Goal: Task Accomplishment & Management: Manage account settings

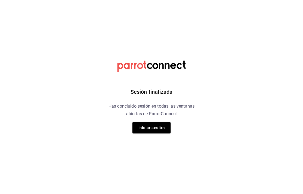
click at [168, 126] on button "Iniciar sesión" at bounding box center [151, 127] width 38 height 11
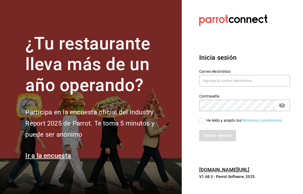
click at [223, 87] on input "text" at bounding box center [244, 80] width 91 height 11
type input "mielcanelads@gmail.com"
click at [200, 123] on input "He leído y acepto los Términos y condiciones." at bounding box center [201, 120] width 5 height 5
checkbox input "true"
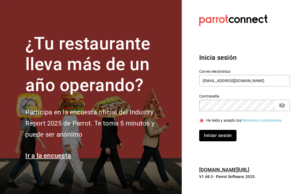
click at [212, 142] on button "Iniciar sesión" at bounding box center [217, 135] width 37 height 11
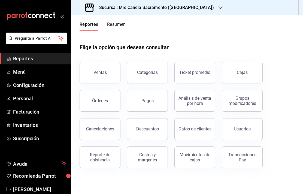
click at [183, 8] on h3 "Sucursal: MielCanela Sacramento ([GEOGRAPHIC_DATA])" at bounding box center [154, 7] width 119 height 7
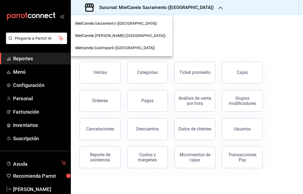
click at [129, 53] on div "Mielcanela Gastropark ([GEOGRAPHIC_DATA])" at bounding box center [121, 48] width 101 height 12
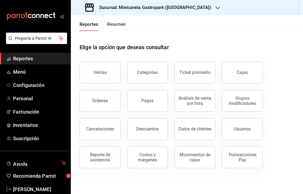
click at [47, 86] on span "Configuración" at bounding box center [39, 85] width 53 height 7
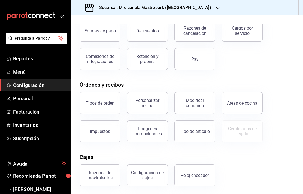
scroll to position [38, 0]
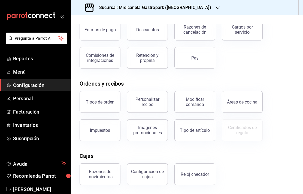
click at [236, 106] on button "Áreas de cocina" at bounding box center [242, 102] width 41 height 22
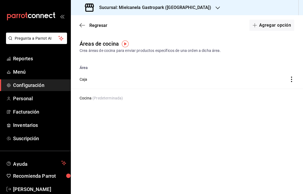
click at [290, 76] on td "discountsTable" at bounding box center [272, 79] width 60 height 19
click at [289, 81] on icon "discountsTable" at bounding box center [291, 79] width 5 height 5
click at [218, 135] on div at bounding box center [151, 97] width 303 height 194
click at [193, 99] on td "Cocina (Predeterminada)" at bounding box center [157, 98] width 172 height 19
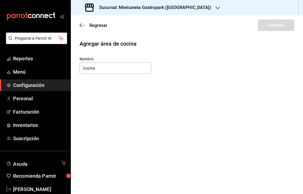
click at [81, 27] on icon "button" at bounding box center [81, 25] width 2 height 4
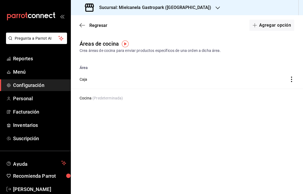
click at [290, 82] on icon "discountsTable" at bounding box center [291, 79] width 5 height 5
click at [256, 87] on li "Desactivar" at bounding box center [259, 88] width 77 height 14
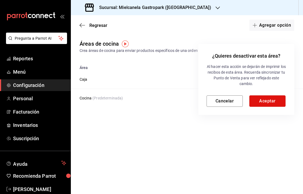
click at [269, 101] on button "Aceptar" at bounding box center [267, 101] width 36 height 11
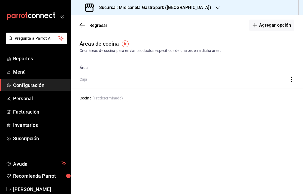
click at [112, 23] on div "Regresar Agregar opción" at bounding box center [187, 25] width 232 height 20
click at [101, 23] on span "Regresar" at bounding box center [98, 25] width 18 height 5
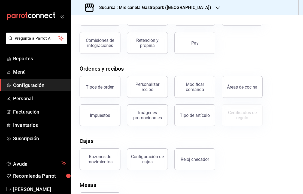
scroll to position [55, 0]
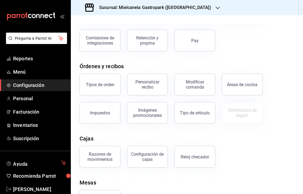
click at [248, 86] on div "Áreas de cocina" at bounding box center [242, 84] width 31 height 5
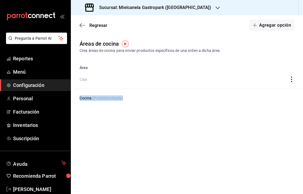
click at [129, 45] on div "Áreas de cocina Crea áreas de cocina para enviar productos específicos de una o…" at bounding box center [187, 47] width 232 height 14
click at [128, 47] on img "button" at bounding box center [125, 44] width 7 height 7
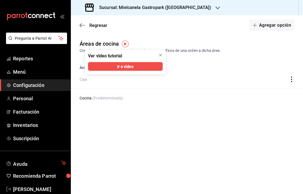
click at [129, 66] on span "Ir a video" at bounding box center [125, 67] width 16 height 6
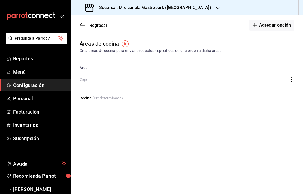
click at [291, 81] on icon "discountsTable" at bounding box center [291, 79] width 1 height 5
click at [245, 90] on li "Activar" at bounding box center [259, 88] width 77 height 14
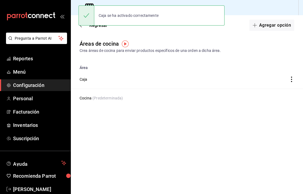
click at [242, 90] on td "Cocina (Predeterminada)" at bounding box center [157, 98] width 172 height 19
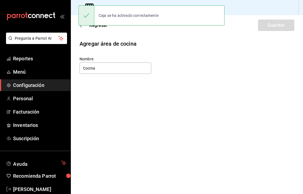
click at [90, 28] on span "Regresar" at bounding box center [98, 25] width 18 height 5
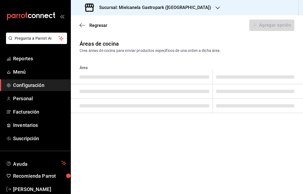
click at [92, 29] on div "Regresar Agregar opción" at bounding box center [187, 25] width 232 height 20
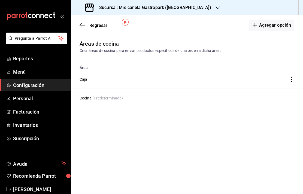
scroll to position [22, 0]
